Goal: Task Accomplishment & Management: Manage account settings

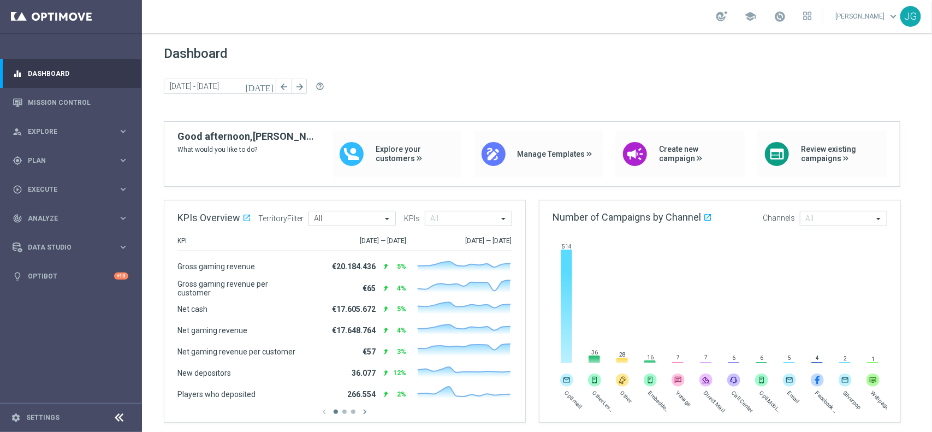
click at [114, 345] on icon at bounding box center [119, 417] width 13 height 13
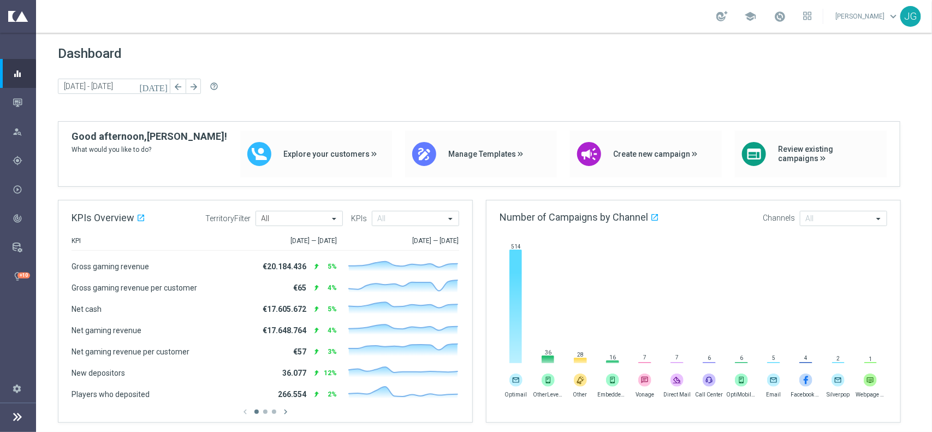
click at [17, 345] on icon at bounding box center [17, 416] width 13 height 13
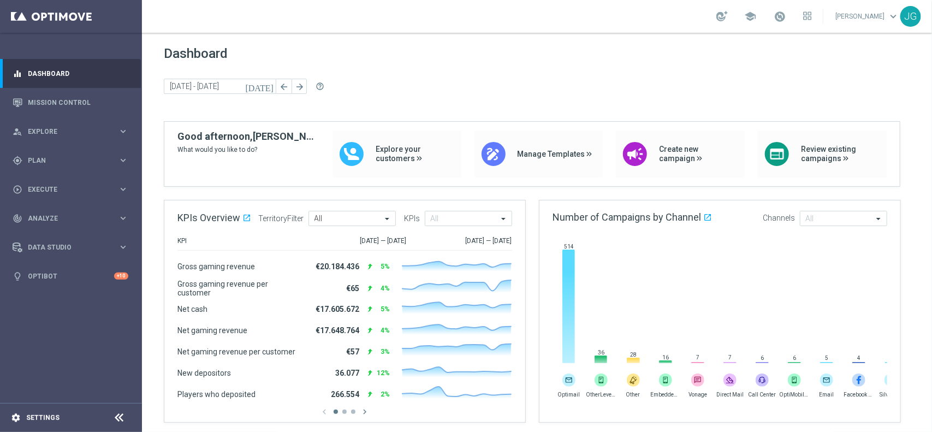
click at [15, 345] on icon "settings" at bounding box center [16, 418] width 10 height 10
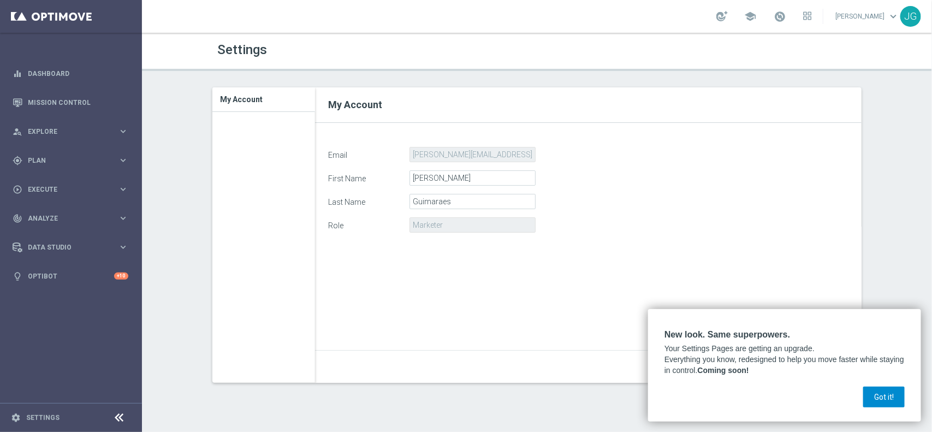
click at [746, 345] on button "Got it!" at bounding box center [885, 397] width 42 height 21
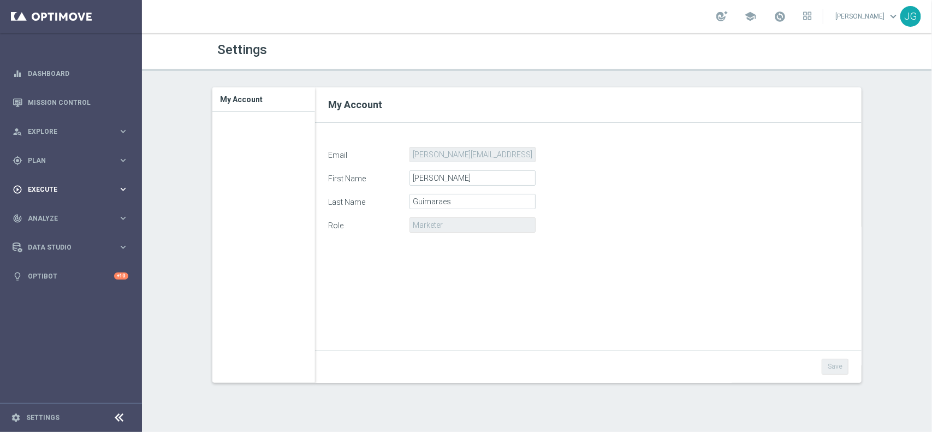
click at [63, 188] on span "Execute" at bounding box center [73, 189] width 90 height 7
click at [52, 162] on span "Plan" at bounding box center [73, 160] width 90 height 7
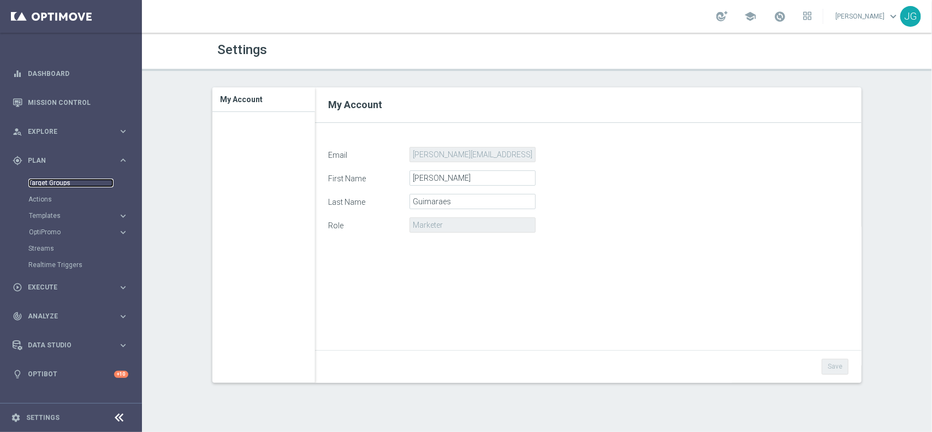
click at [67, 182] on link "Target Groups" at bounding box center [70, 183] width 85 height 9
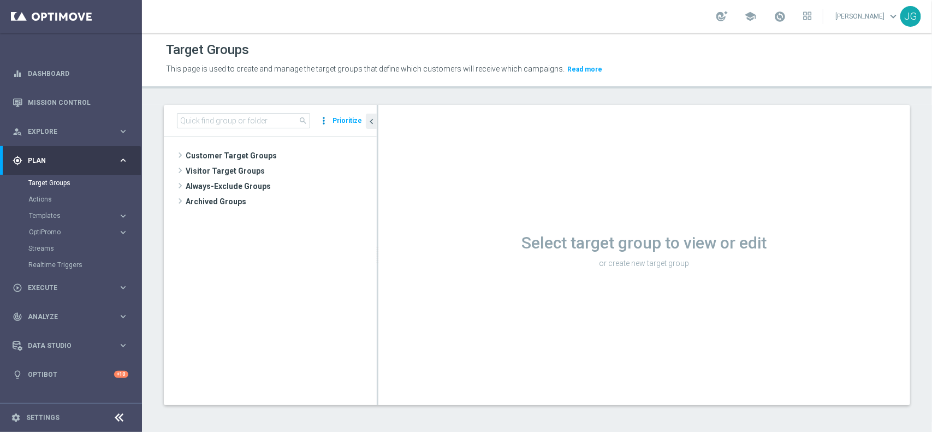
click at [326, 117] on icon "more_vert" at bounding box center [323, 120] width 11 height 15
click at [257, 302] on tree-viewport "Customer Target Groups library_add create_new_folder" at bounding box center [270, 271] width 213 height 268
click at [351, 157] on div "library_add create_new_folder" at bounding box center [362, 157] width 23 height 11
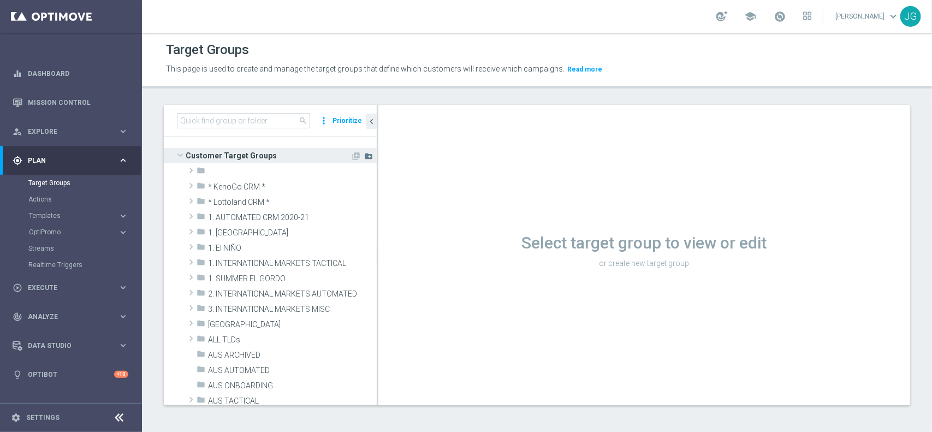
click at [364, 157] on icon "create_new_folder" at bounding box center [368, 156] width 9 height 9
click at [352, 157] on icon "library_add" at bounding box center [356, 156] width 9 height 9
